Goal: Transaction & Acquisition: Purchase product/service

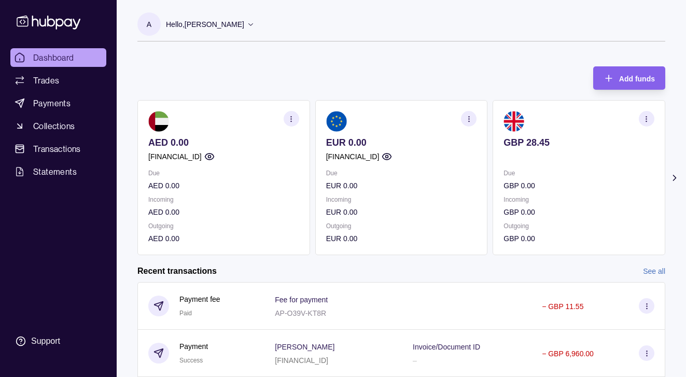
click at [676, 176] on icon at bounding box center [675, 178] width 10 height 10
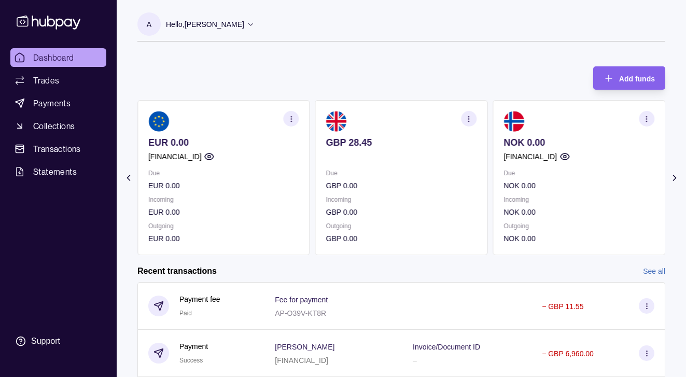
click at [676, 176] on icon at bounding box center [675, 178] width 10 height 10
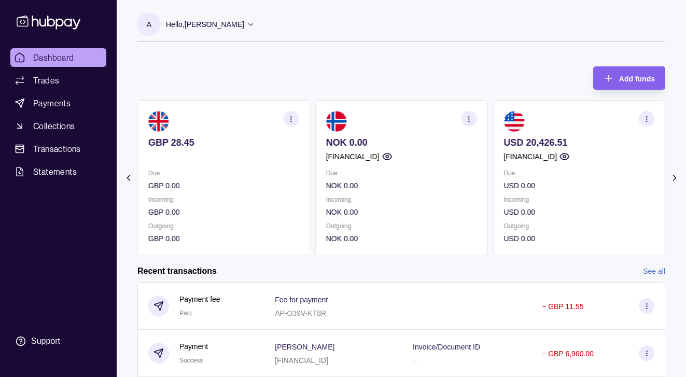
click at [676, 176] on icon at bounding box center [675, 178] width 10 height 10
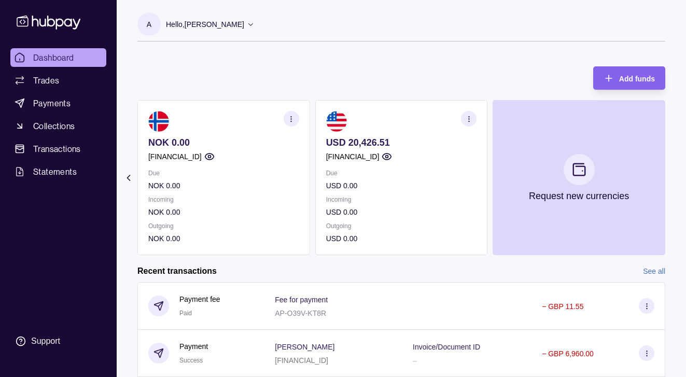
click at [465, 119] on icon "button" at bounding box center [469, 119] width 8 height 8
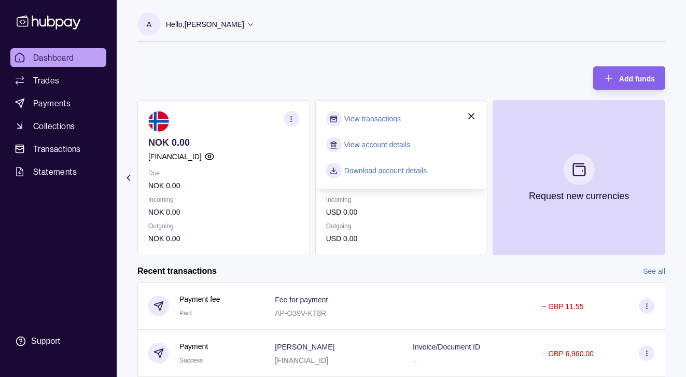
click at [398, 70] on div "Add funds AED 0.00 [FINANCIAL_ID] Due AED 0.00 Incoming AED 0.00 Outgoing AED 0…" at bounding box center [401, 155] width 528 height 199
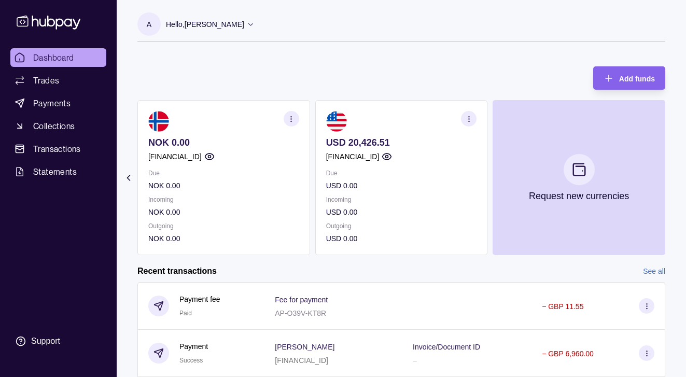
click at [127, 178] on icon at bounding box center [128, 178] width 10 height 10
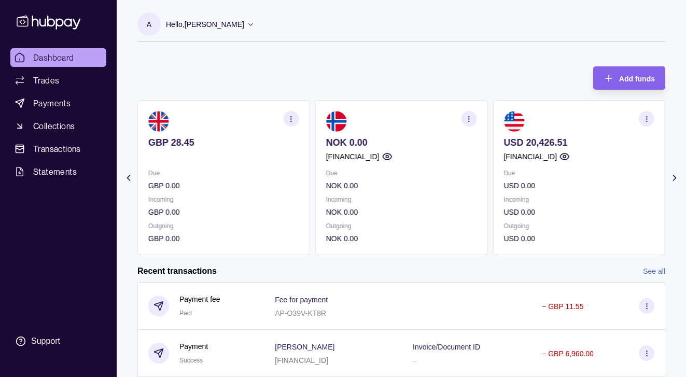
click at [127, 178] on icon at bounding box center [128, 178] width 10 height 10
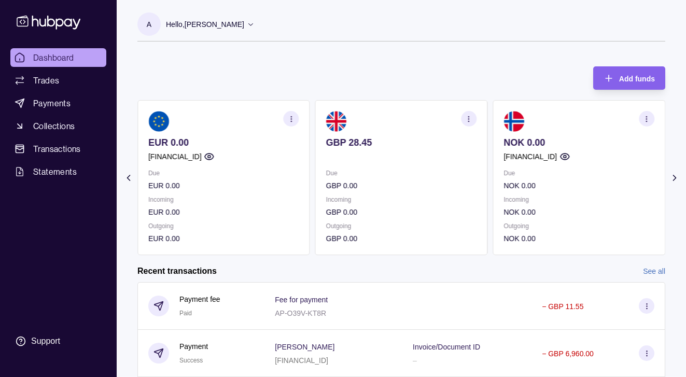
click at [468, 124] on section "button" at bounding box center [469, 119] width 16 height 16
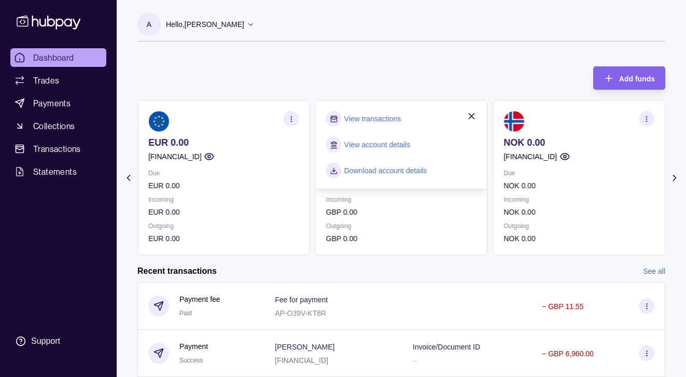
click at [415, 74] on div "Add funds AED 0.00 [FINANCIAL_ID] Due AED 0.00 Incoming AED 0.00 Outgoing AED 0…" at bounding box center [401, 155] width 528 height 199
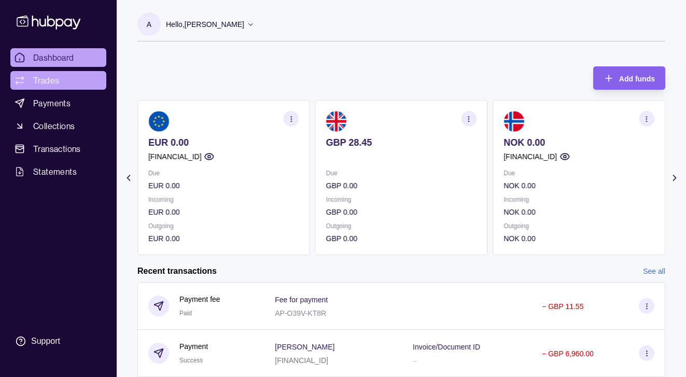
click at [49, 83] on span "Trades" at bounding box center [46, 80] width 26 height 12
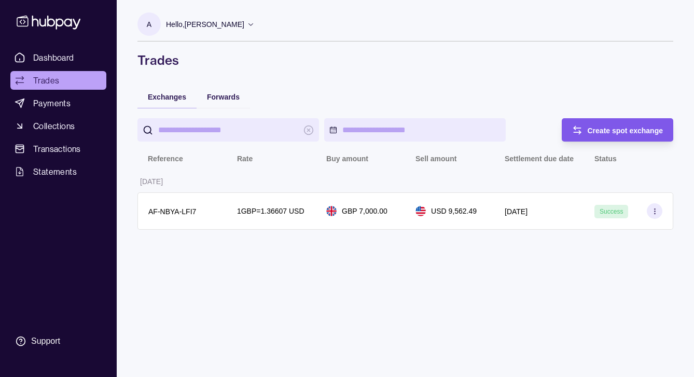
click at [607, 136] on div "Create spot exchange" at bounding box center [626, 130] width 76 height 12
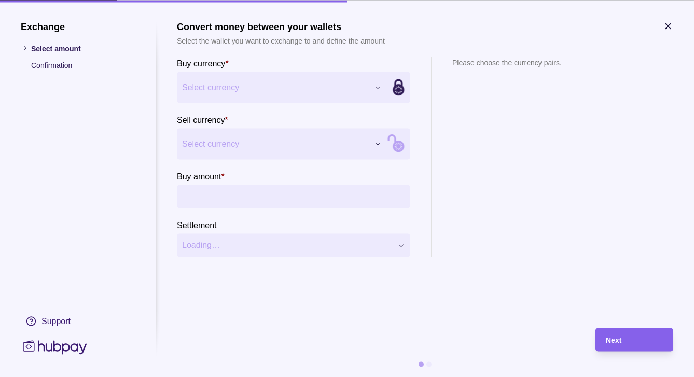
click at [381, 377] on div "Exchange Select amount Confirmation Support Convert money between your wallets …" at bounding box center [347, 377] width 694 height 0
click at [376, 377] on div "Exchange Select amount Confirmation Support Convert money between your wallets …" at bounding box center [347, 377] width 694 height 0
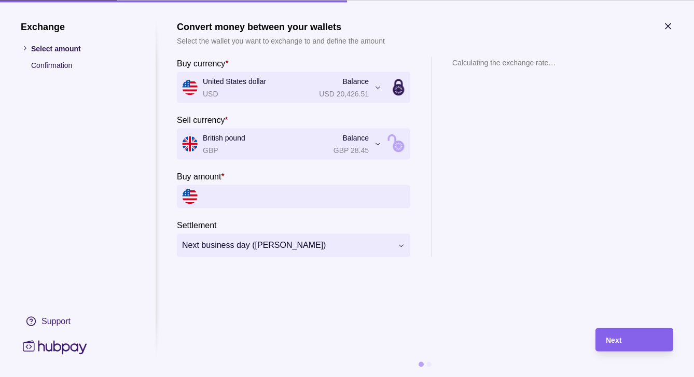
click at [230, 192] on input "Buy amount *" at bounding box center [304, 196] width 202 height 23
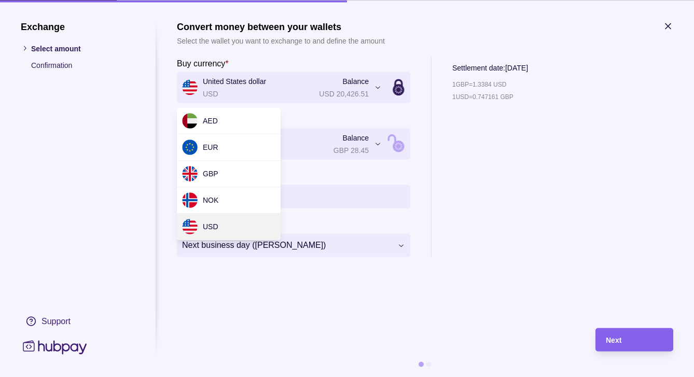
click at [383, 377] on div "**********" at bounding box center [347, 377] width 694 height 0
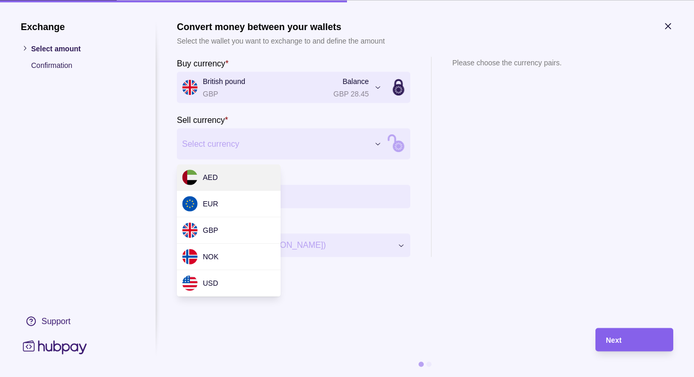
click at [370, 377] on div "Exchange Select amount Confirmation Support Convert money between your wallets …" at bounding box center [347, 377] width 694 height 0
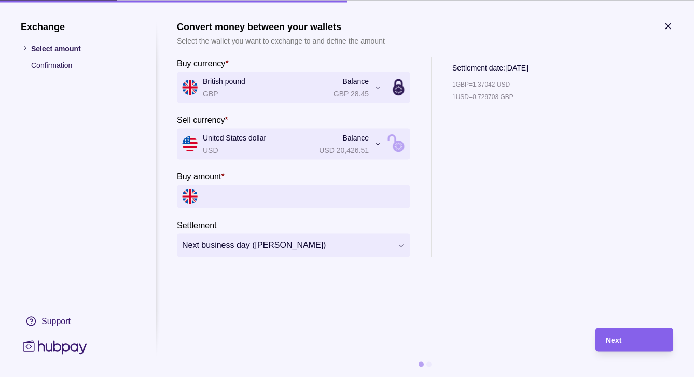
click at [259, 182] on section "Buy amount *" at bounding box center [293, 189] width 233 height 38
click at [254, 191] on input "Buy amount *" at bounding box center [304, 196] width 202 height 23
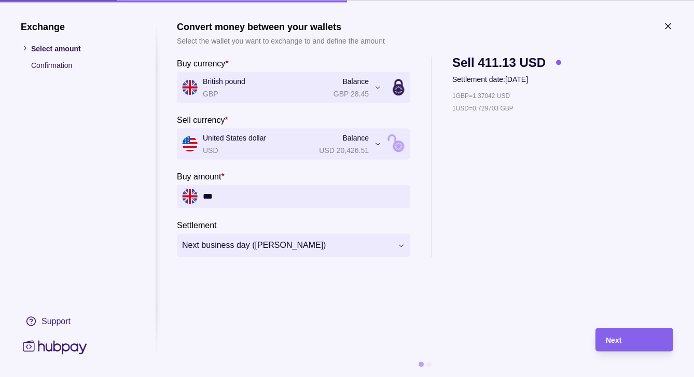
type input "*****"
click at [458, 230] on div "1 GBP = 1.37042 USD 1 USD = 0.729703 GBP" at bounding box center [511, 173] width 119 height 167
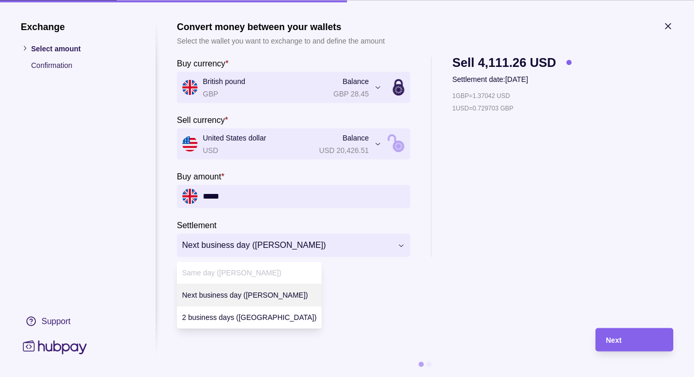
click at [397, 377] on div "**********" at bounding box center [347, 377] width 694 height 0
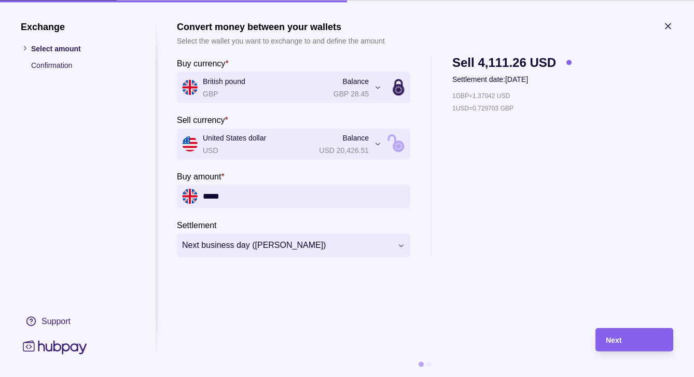
click at [397, 377] on div "**********" at bounding box center [347, 377] width 694 height 0
click at [633, 341] on div "Next" at bounding box center [634, 340] width 57 height 12
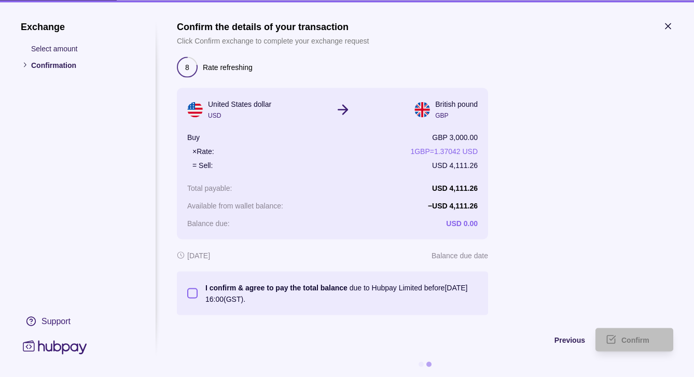
click at [191, 292] on button "I confirm & agree to pay the total balance due to Hubpay Limited before [DATE] …" at bounding box center [192, 293] width 10 height 10
click at [642, 337] on span "Confirm" at bounding box center [636, 340] width 28 height 8
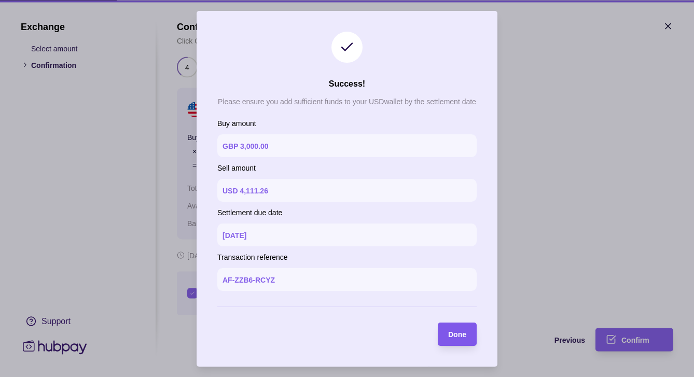
click at [459, 330] on div "Done" at bounding box center [457, 334] width 18 height 12
